Goal: Information Seeking & Learning: Understand process/instructions

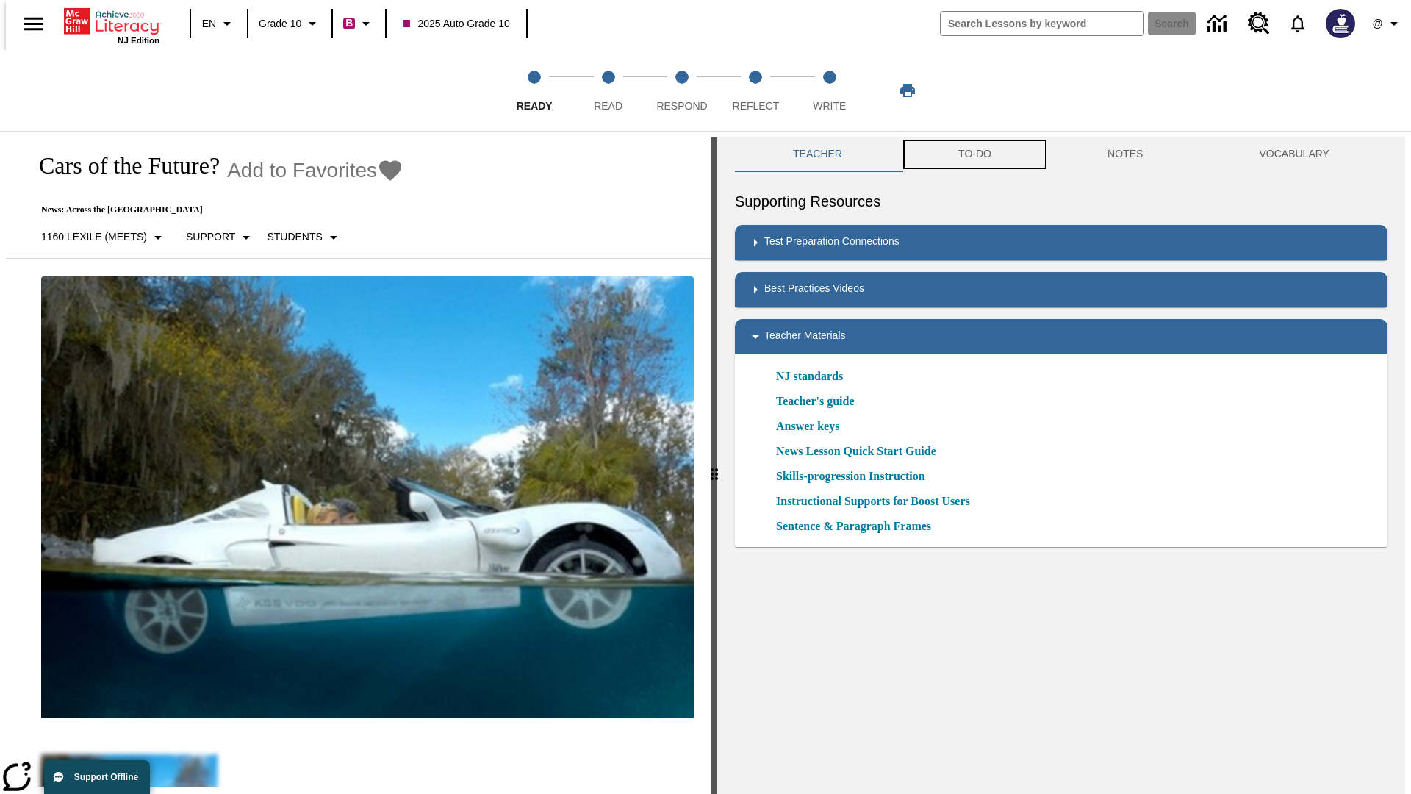
click at [974, 154] on button "TO-DO" at bounding box center [974, 154] width 149 height 35
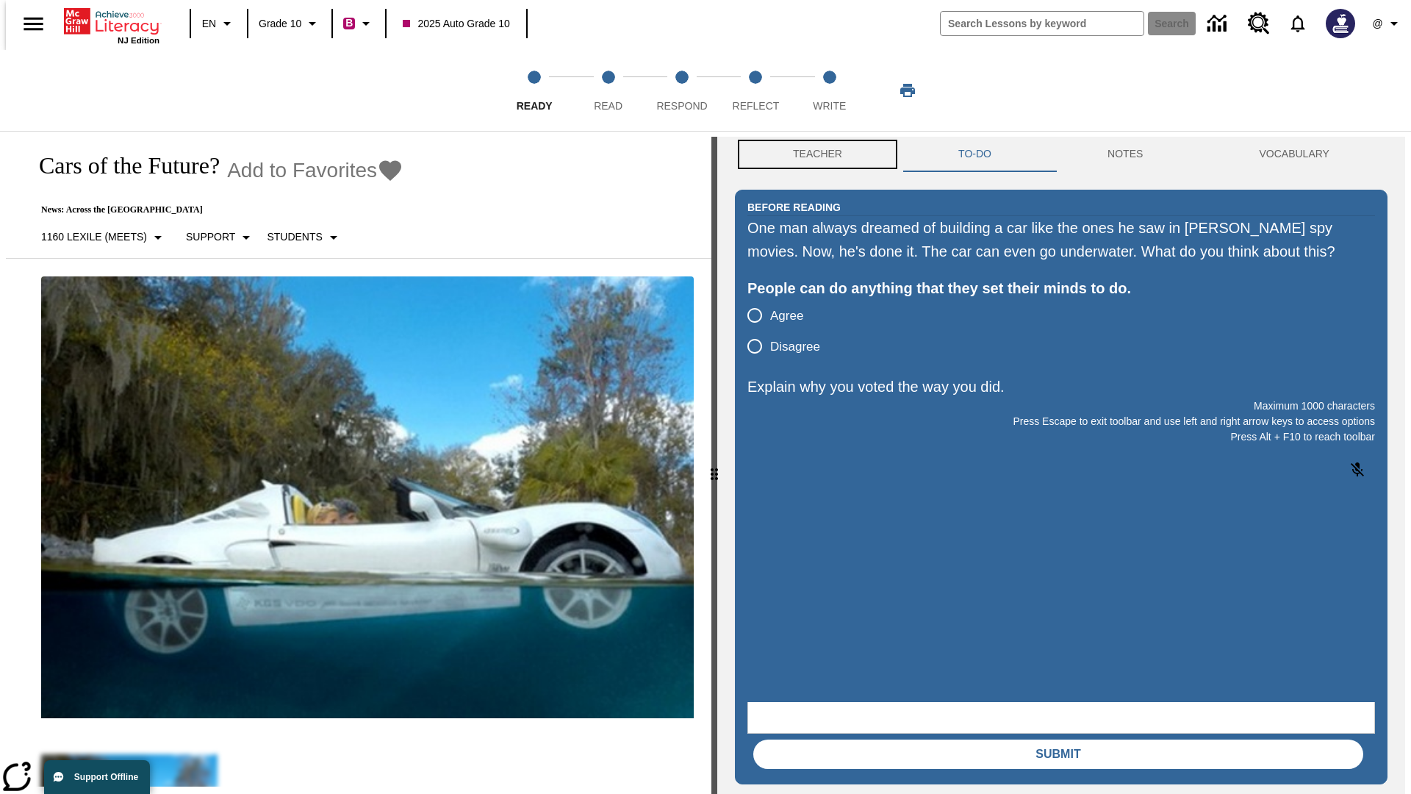
scroll to position [1, 0]
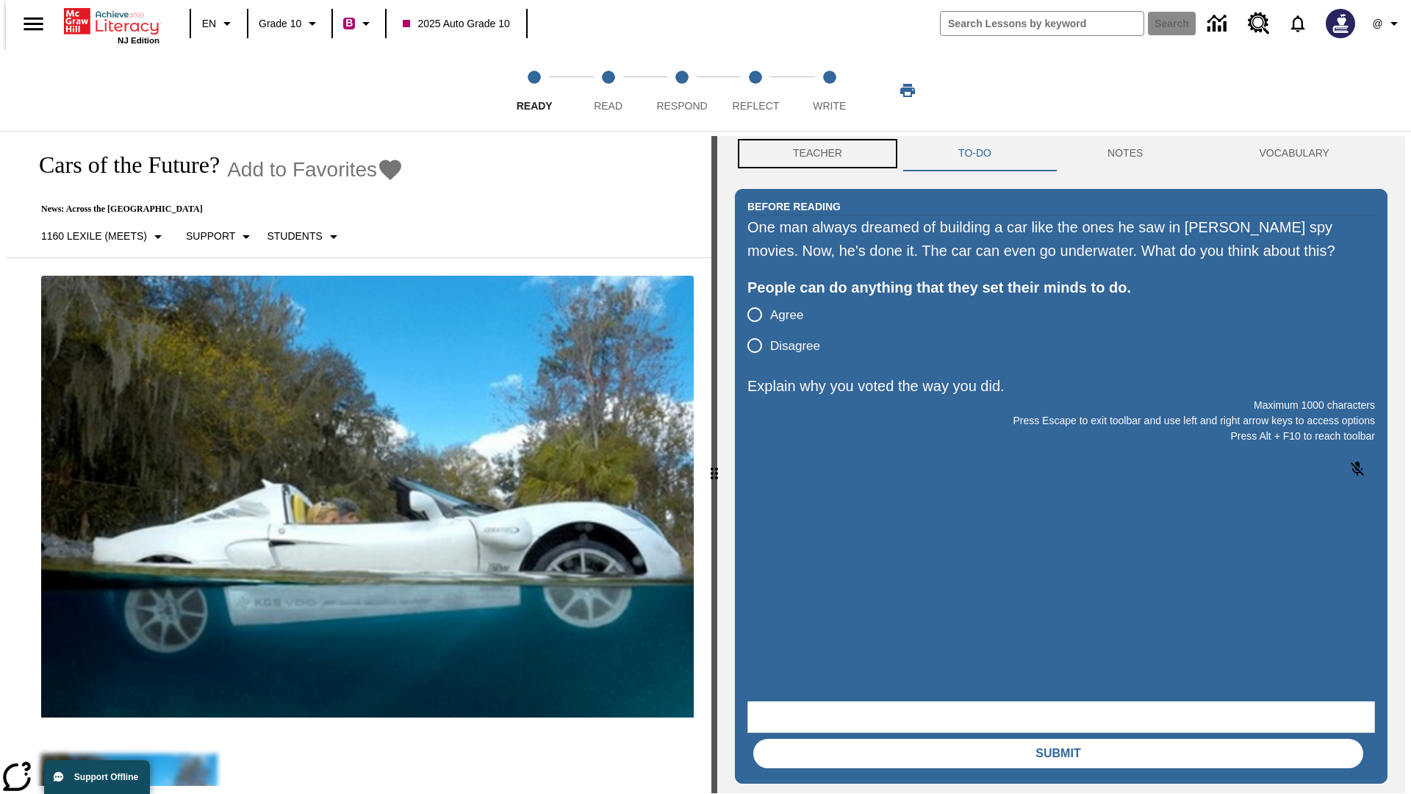
click at [813, 154] on button "Teacher" at bounding box center [817, 153] width 165 height 35
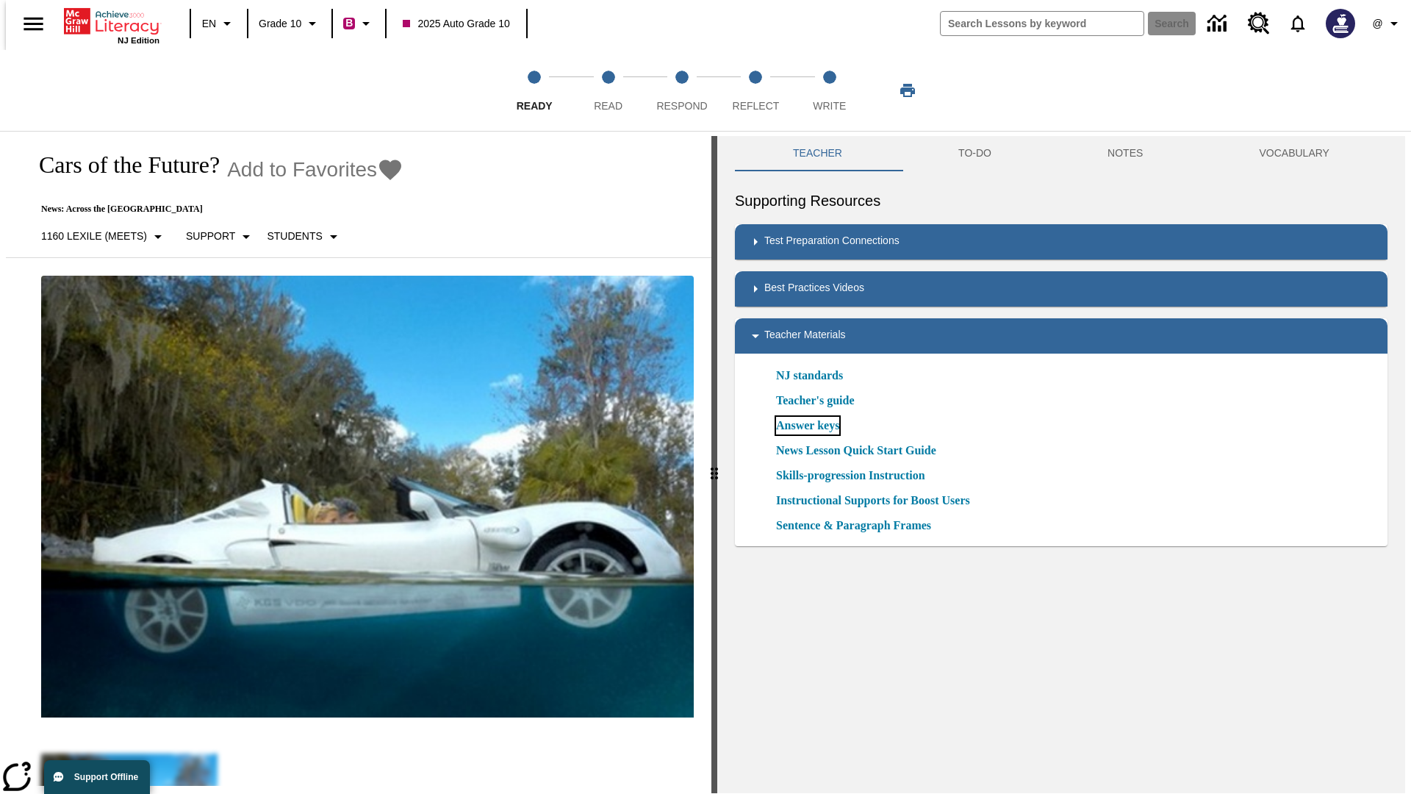
click at [807, 425] on link "Answer keys" at bounding box center [807, 426] width 63 height 18
click at [608, 90] on span "Read" at bounding box center [608, 100] width 29 height 26
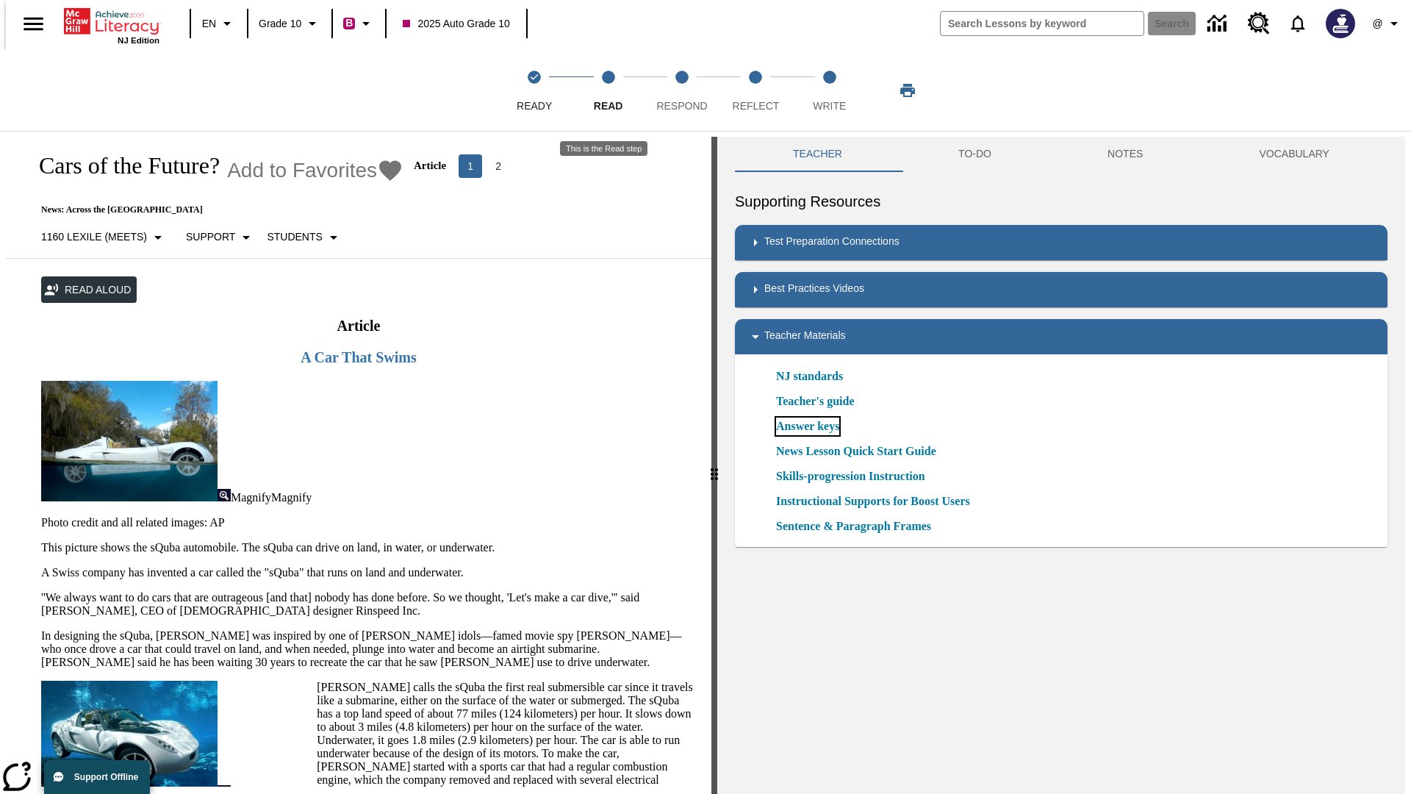
click at [807, 426] on link "Answer keys" at bounding box center [807, 426] width 63 height 18
click at [682, 90] on span "Respond" at bounding box center [681, 100] width 51 height 26
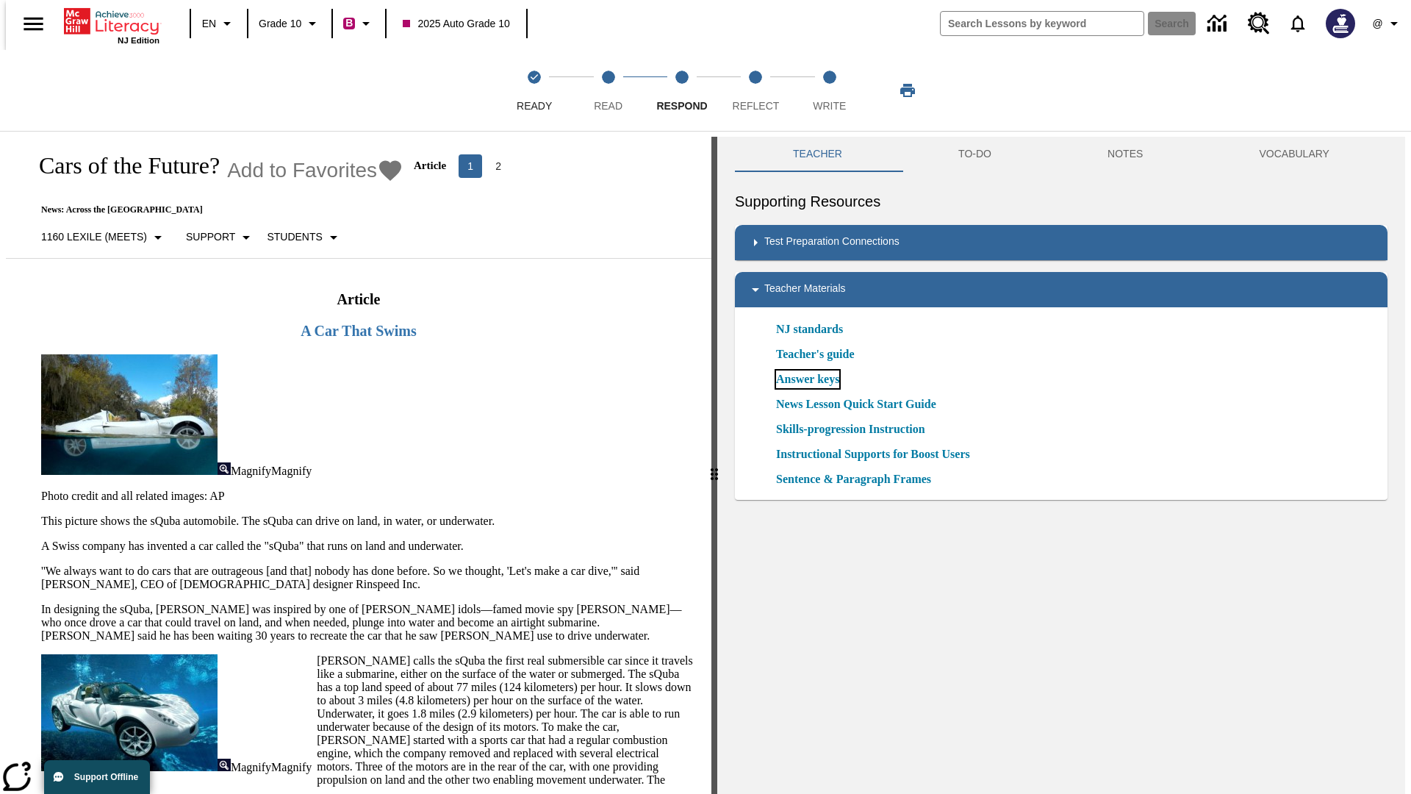
click at [807, 379] on link "Answer keys" at bounding box center [807, 379] width 63 height 18
click at [755, 90] on span "Reflect" at bounding box center [756, 100] width 47 height 26
click at [807, 379] on link "Answer keys" at bounding box center [807, 379] width 63 height 18
click at [829, 90] on span "Write" at bounding box center [829, 100] width 33 height 26
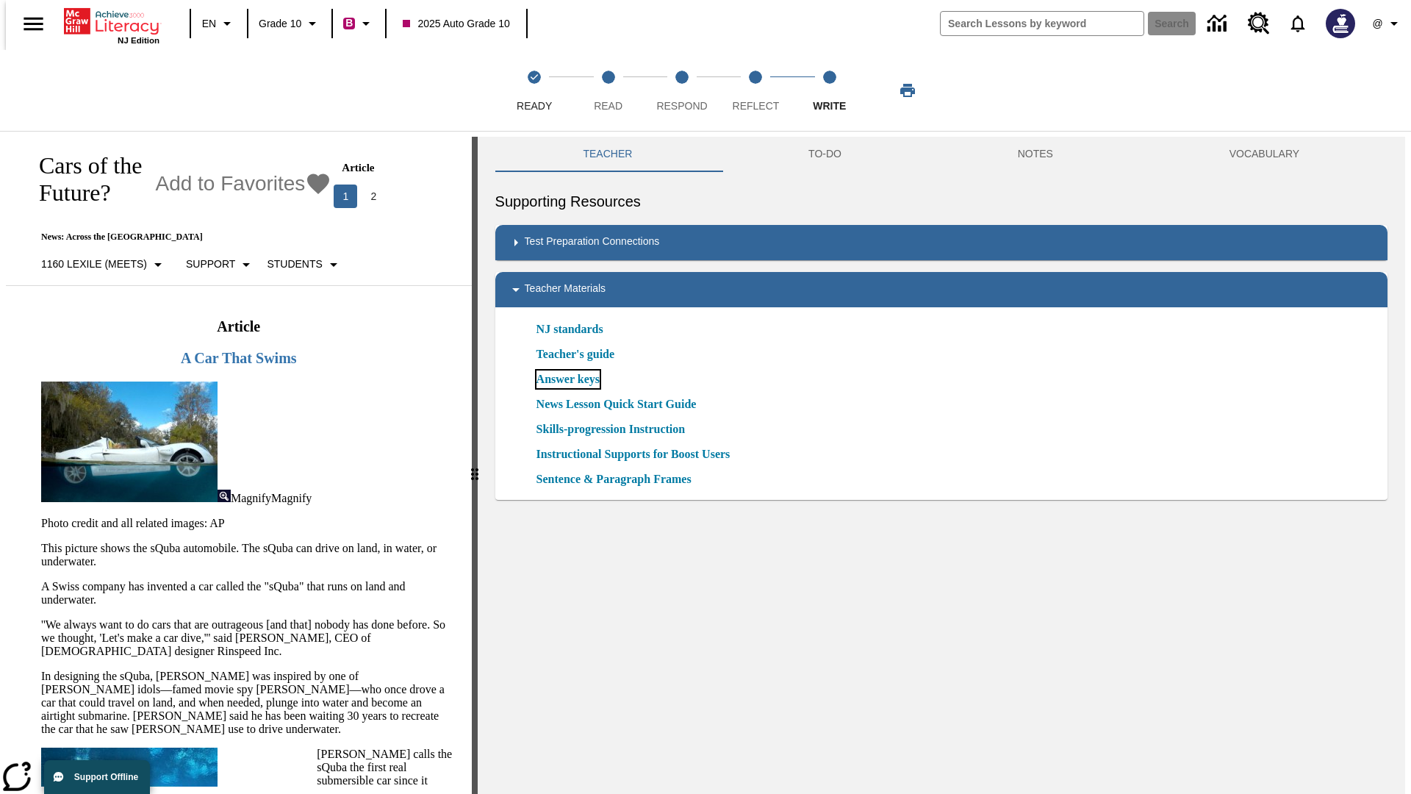
click at [567, 379] on link "Answer keys" at bounding box center [567, 379] width 63 height 18
